Goal: Task Accomplishment & Management: Complete application form

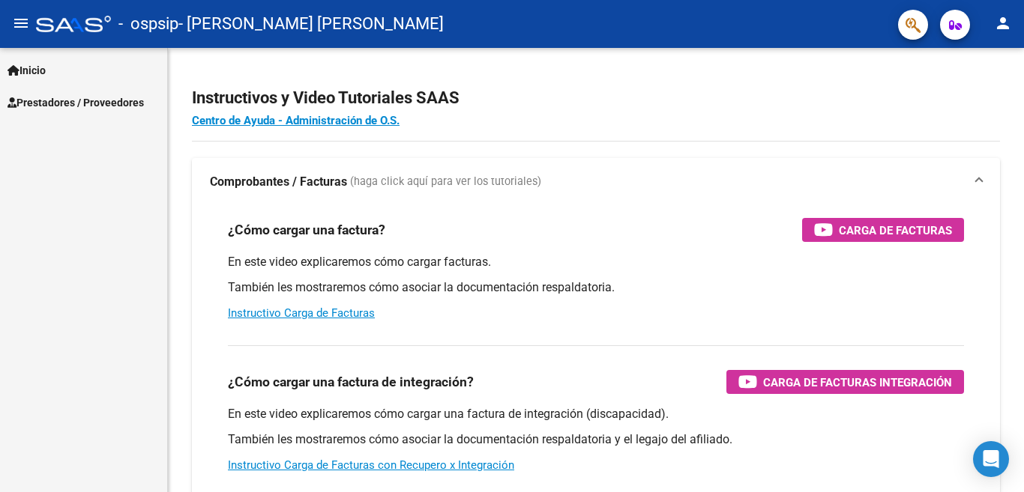
click at [1010, 26] on mat-icon "person" at bounding box center [1003, 23] width 18 height 18
click at [968, 93] on button "exit_to_app Salir" at bounding box center [971, 99] width 91 height 36
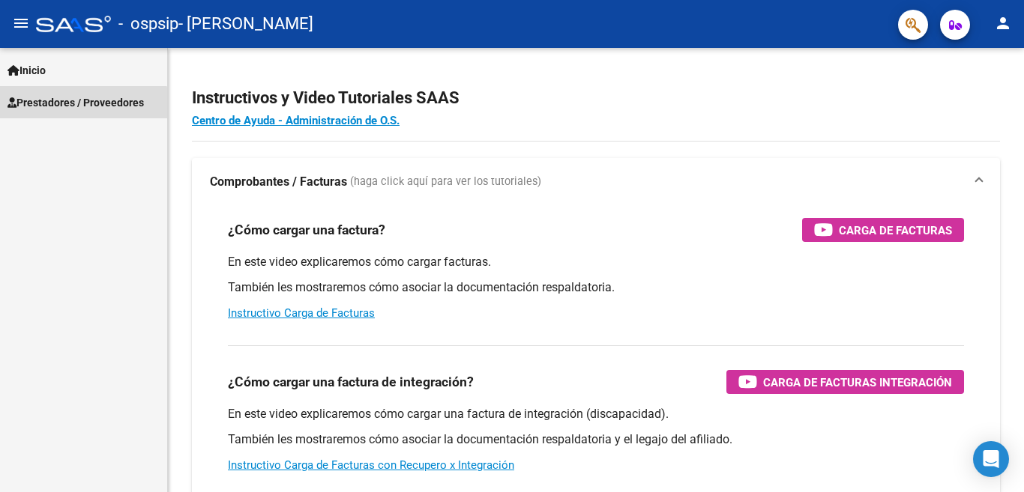
click at [60, 109] on span "Prestadores / Proveedores" at bounding box center [75, 102] width 136 height 16
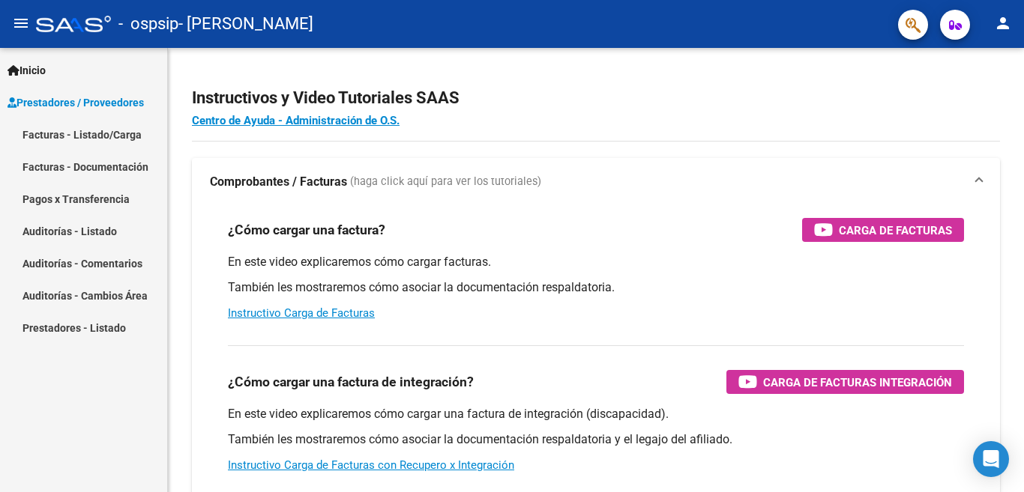
click at [66, 127] on link "Facturas - Listado/Carga" at bounding box center [83, 134] width 167 height 32
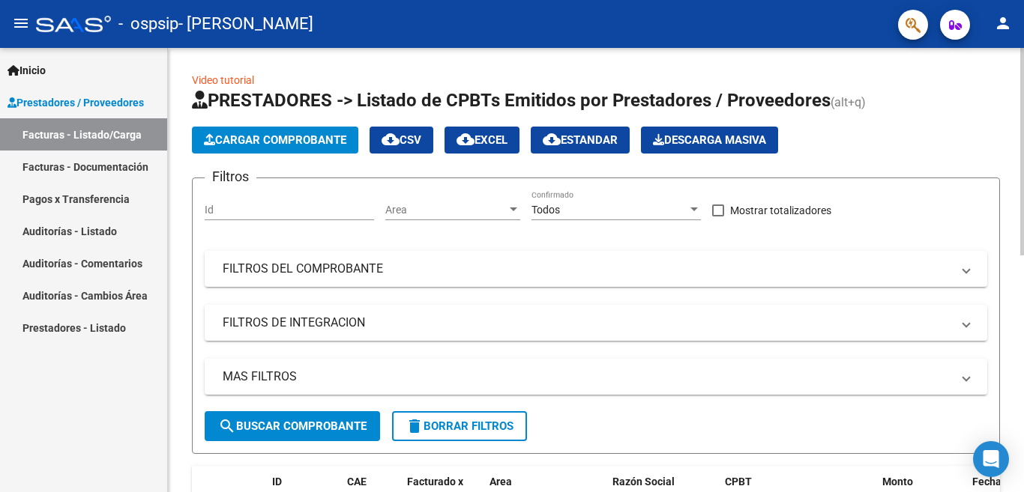
click at [249, 138] on span "Cargar Comprobante" at bounding box center [275, 139] width 142 height 13
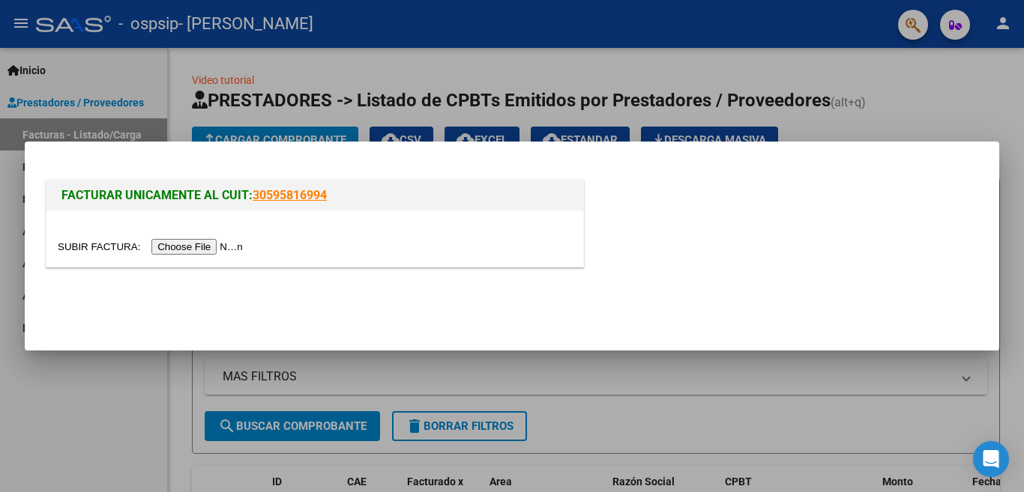
click at [203, 253] on input "file" at bounding box center [153, 247] width 190 height 16
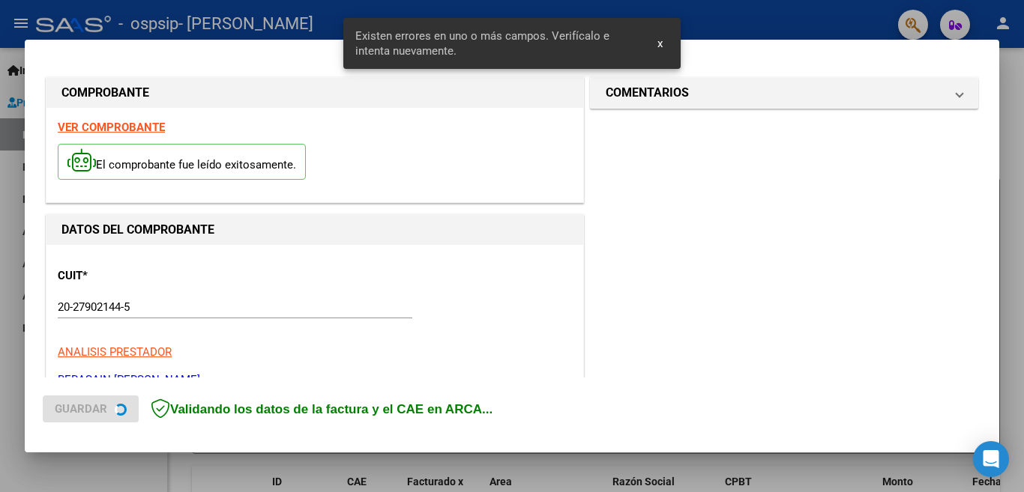
scroll to position [362, 0]
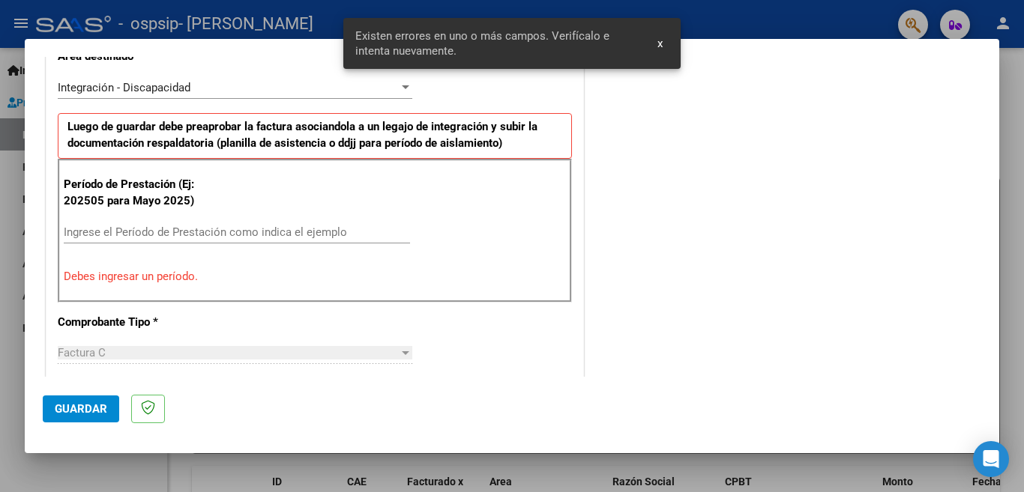
click at [186, 237] on input "Ingrese el Período de Prestación como indica el ejemplo" at bounding box center [237, 232] width 346 height 13
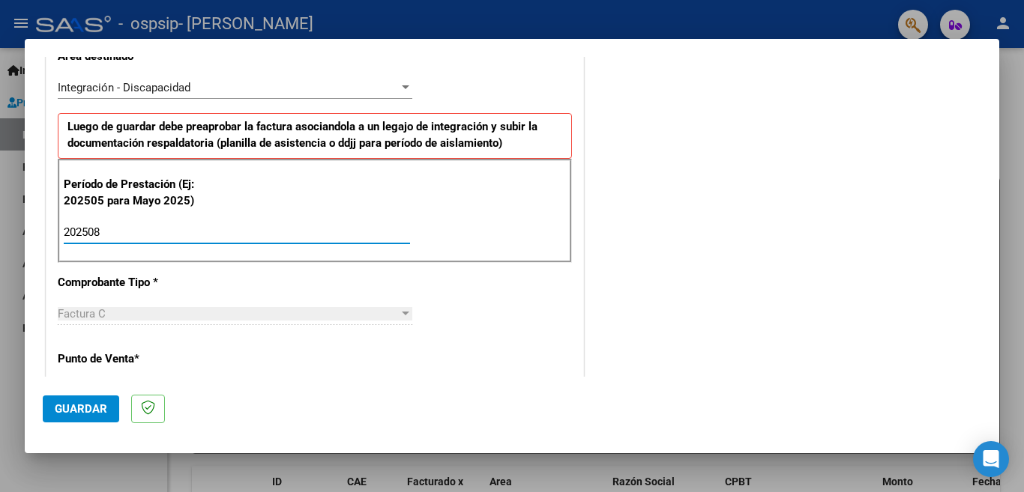
type input "202508"
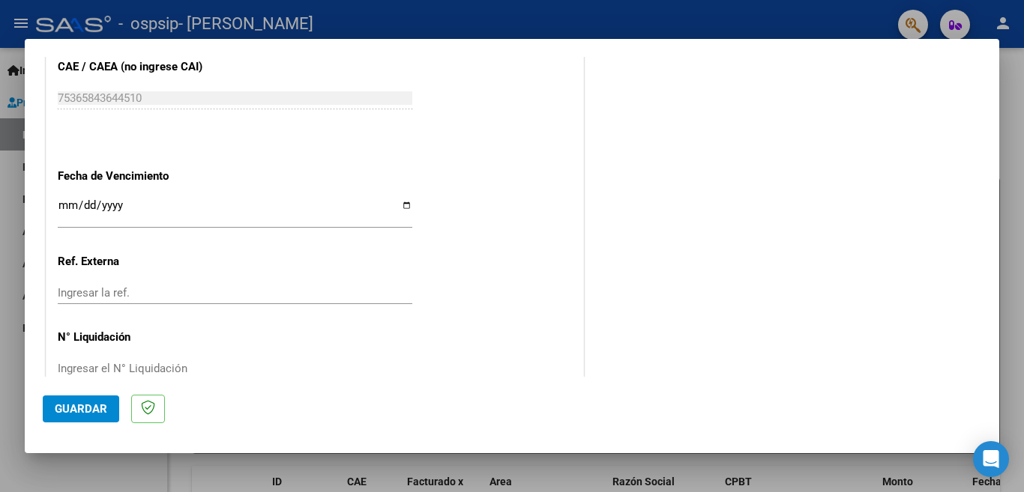
scroll to position [980, 0]
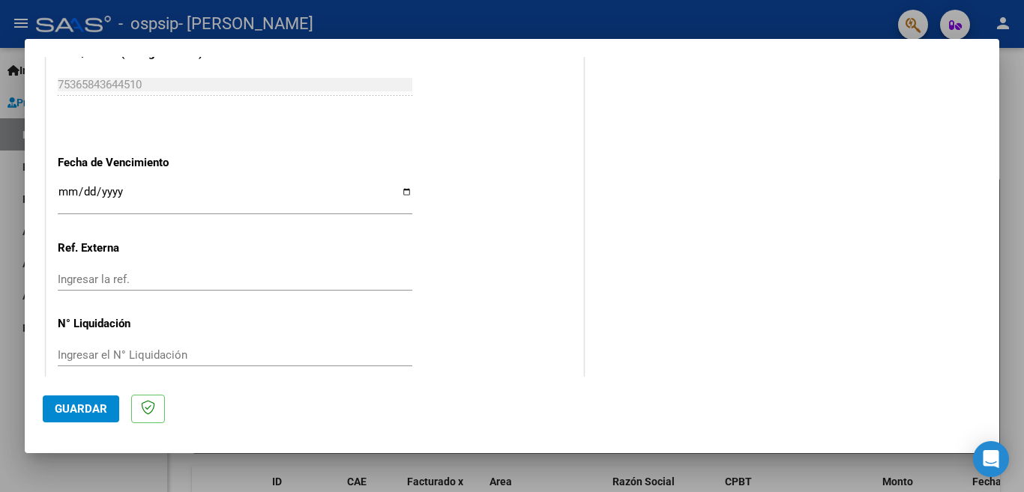
click at [72, 187] on input "Ingresar la fecha" at bounding box center [235, 198] width 354 height 24
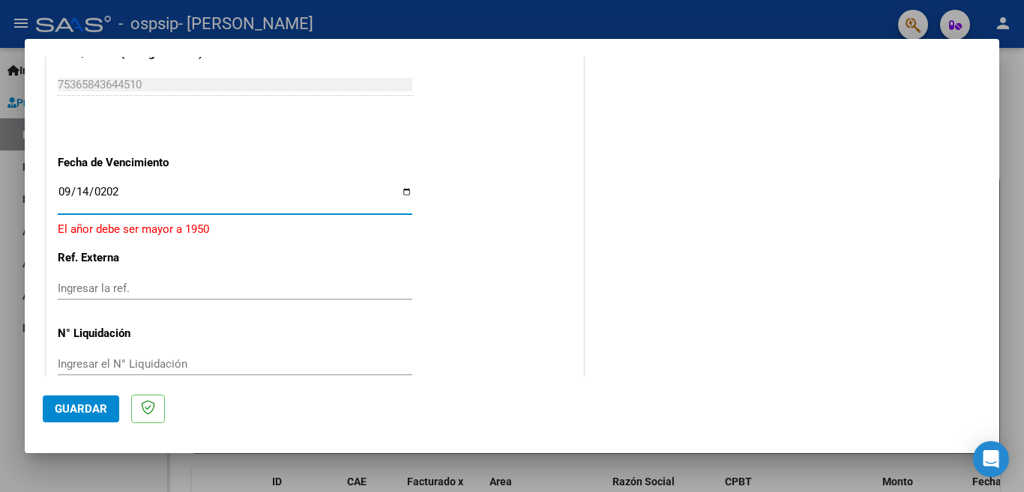
type input "2025-09-14"
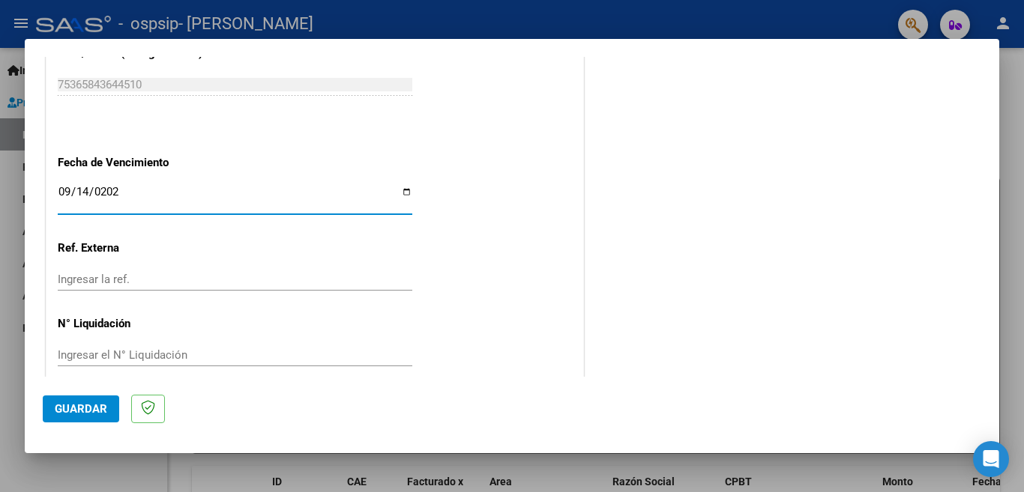
click at [94, 405] on span "Guardar" at bounding box center [81, 408] width 52 height 13
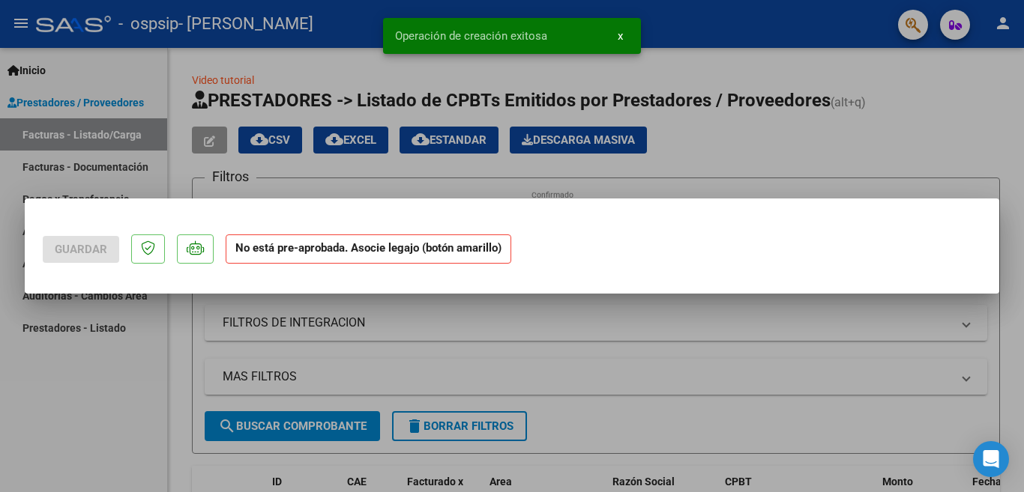
scroll to position [0, 0]
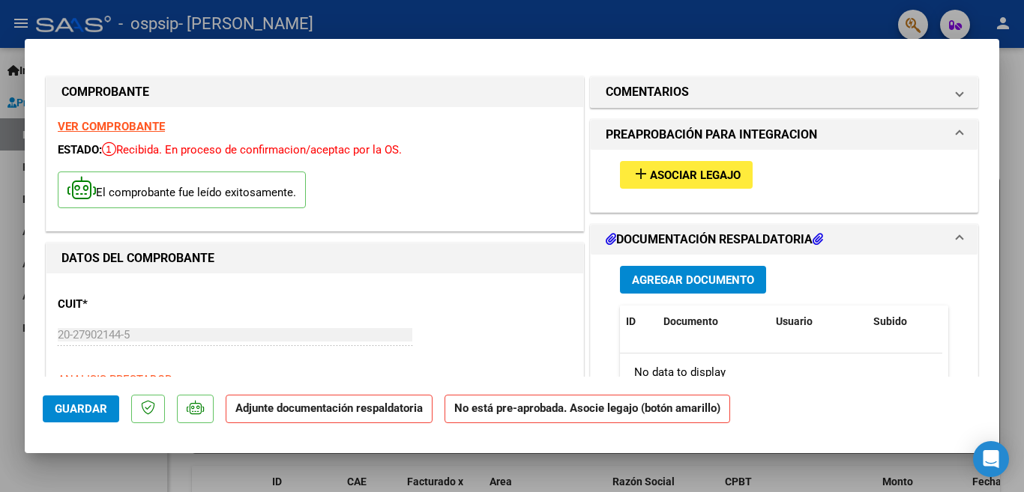
click at [660, 181] on span "Asociar Legajo" at bounding box center [695, 175] width 91 height 13
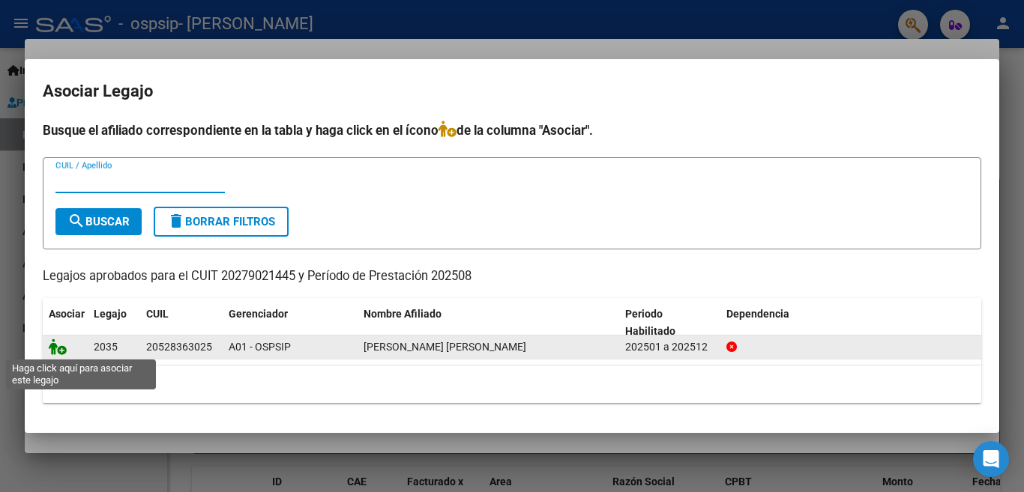
click at [58, 350] on icon at bounding box center [58, 347] width 18 height 16
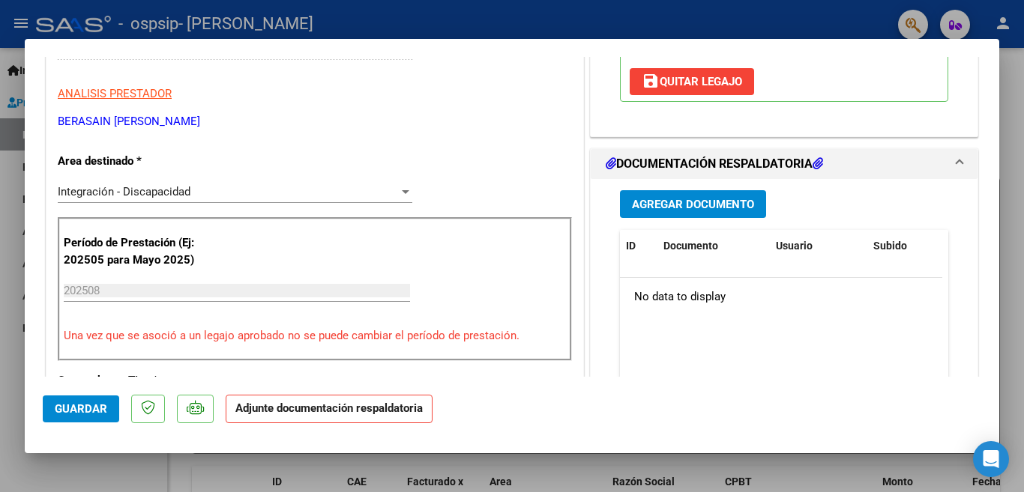
scroll to position [293, 0]
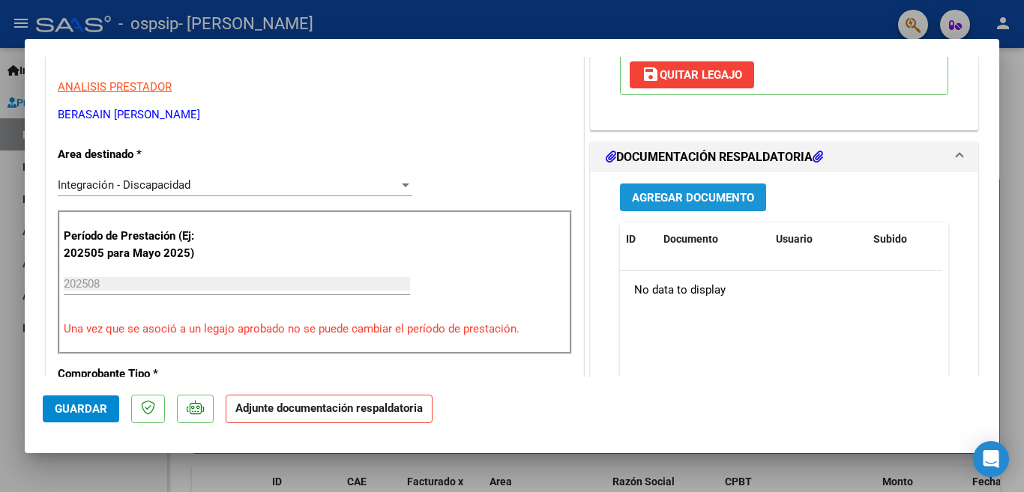
click at [710, 208] on button "Agregar Documento" at bounding box center [693, 198] width 146 height 28
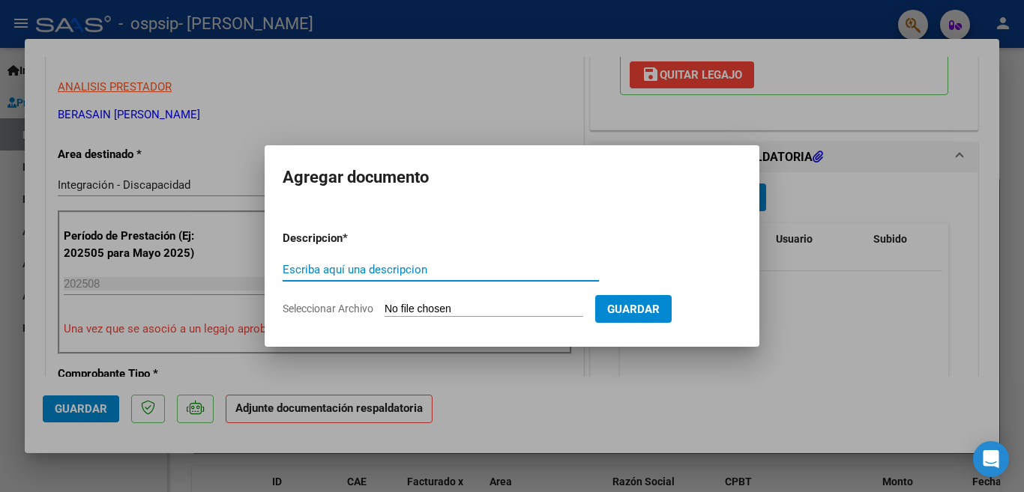
click at [468, 271] on input "Escriba aquí una descripcion" at bounding box center [441, 269] width 316 height 13
type input "PLANILLA"
click at [432, 310] on input "Seleccionar Archivo" at bounding box center [483, 310] width 199 height 14
type input "C:\fakepath\PLANILLA BAUTI SANCHEZ AGOSTO GER.pdf"
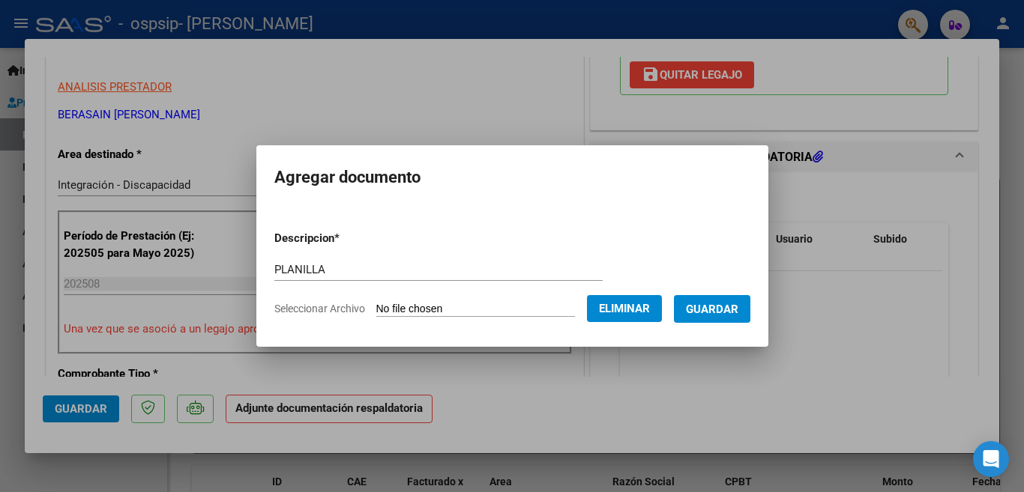
click at [722, 312] on span "Guardar" at bounding box center [712, 309] width 52 height 13
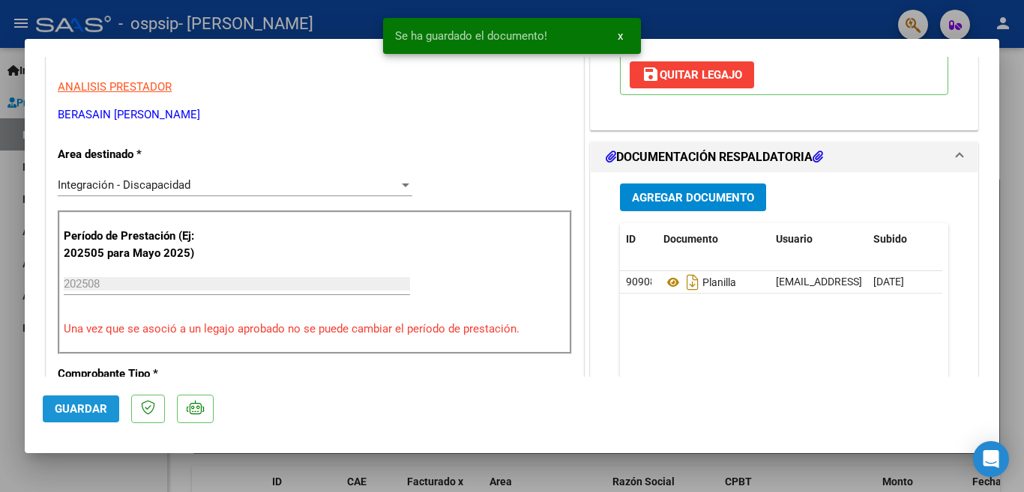
click at [81, 417] on button "Guardar" at bounding box center [81, 409] width 76 height 27
